Goal: Task Accomplishment & Management: Use online tool/utility

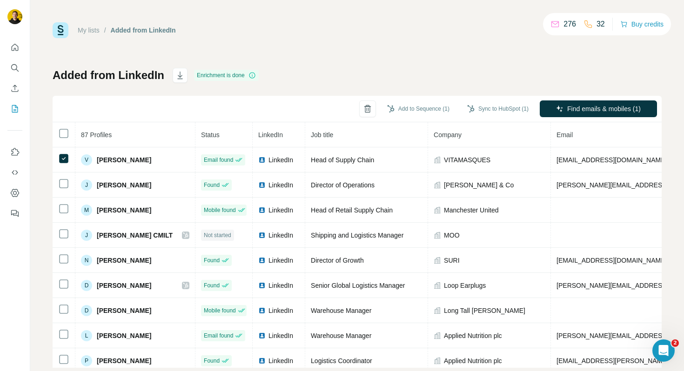
click at [493, 63] on div "My lists / Added from LinkedIn 276 32 Buy credits Added from LinkedIn Enrichmen…" at bounding box center [357, 195] width 609 height 346
drag, startPoint x: 422, startPoint y: 107, endPoint x: 381, endPoint y: 57, distance: 64.8
click at [382, 58] on div "My lists / Added from LinkedIn 276 32 Buy credits Added from LinkedIn Enrichmen…" at bounding box center [357, 195] width 609 height 346
click at [514, 110] on button "Sync to HubSpot (1)" at bounding box center [497, 109] width 74 height 14
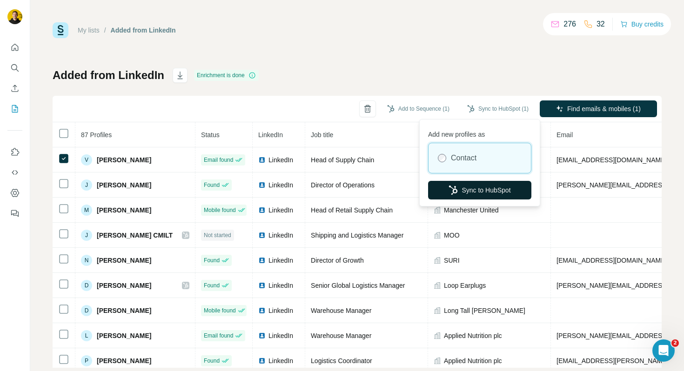
click at [472, 189] on button "Sync to HubSpot" at bounding box center [479, 190] width 103 height 19
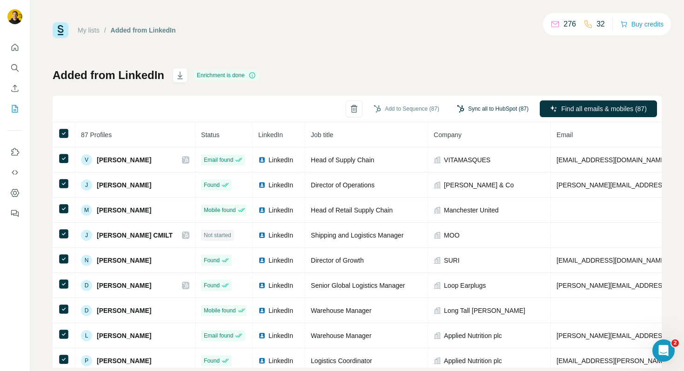
click at [482, 113] on button "Sync all to HubSpot (87)" at bounding box center [492, 109] width 85 height 14
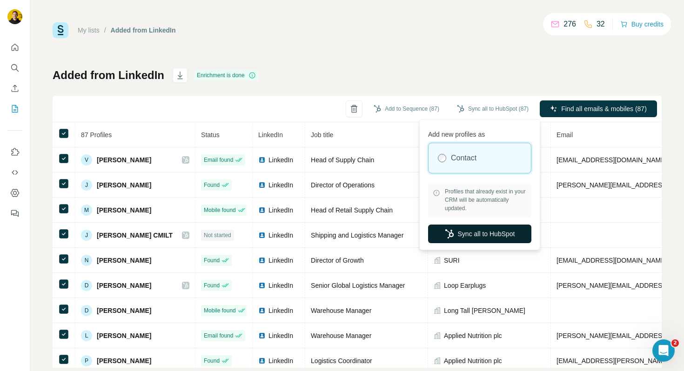
click at [477, 231] on button "Sync all to HubSpot" at bounding box center [479, 234] width 103 height 19
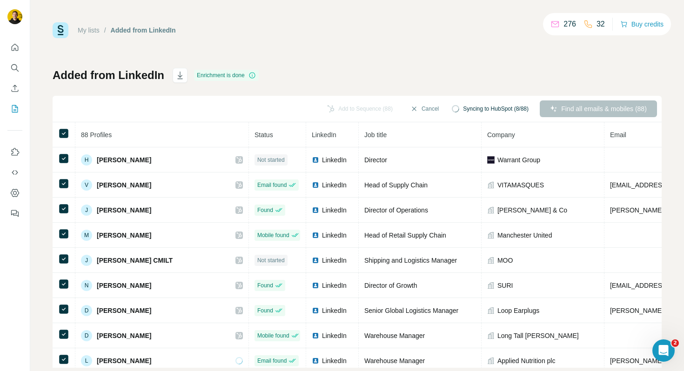
click at [347, 29] on div "My lists / Added from LinkedIn 276 32 Buy credits" at bounding box center [357, 30] width 609 height 16
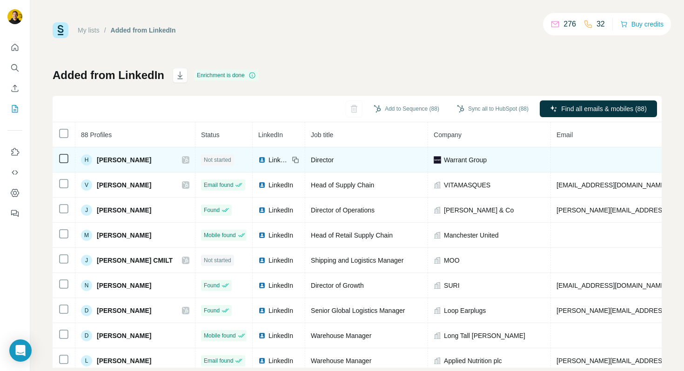
click at [54, 161] on td at bounding box center [64, 159] width 23 height 25
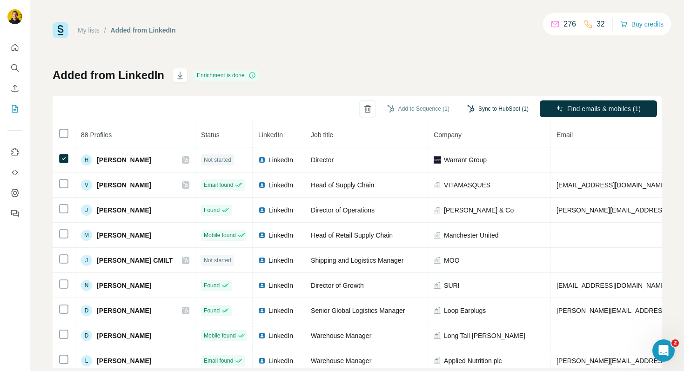
click at [493, 112] on button "Sync to HubSpot (1)" at bounding box center [497, 109] width 74 height 14
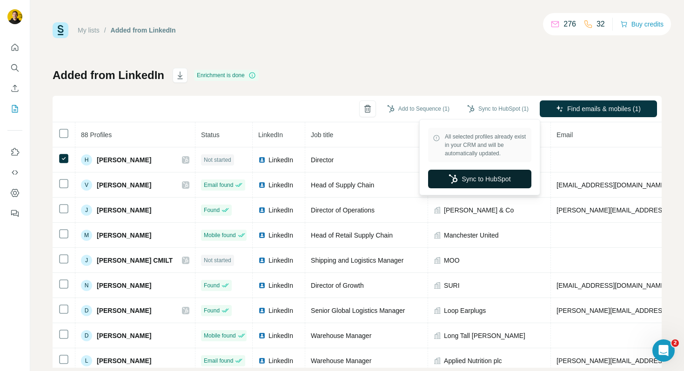
click at [480, 180] on button "Sync to HubSpot" at bounding box center [479, 179] width 103 height 19
